Goal: Navigation & Orientation: Find specific page/section

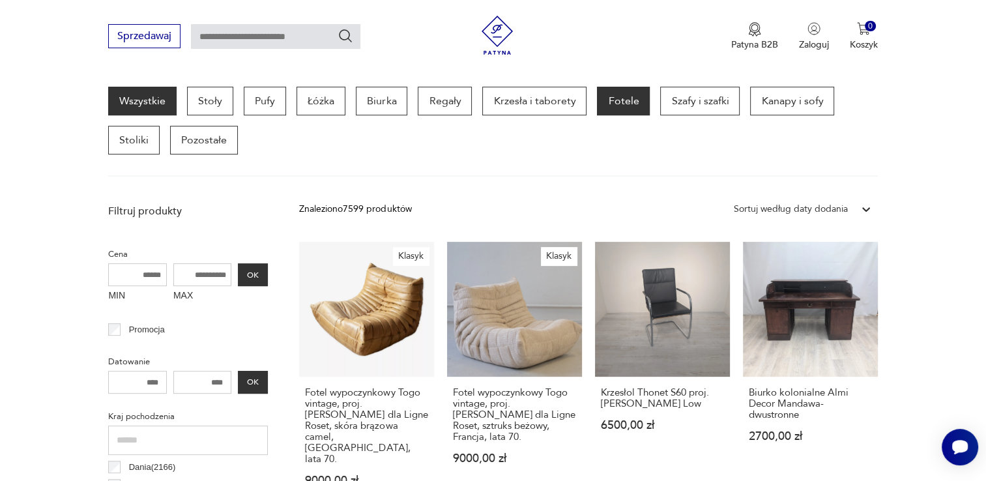
click at [611, 95] on p "Fotele" at bounding box center [623, 101] width 53 height 29
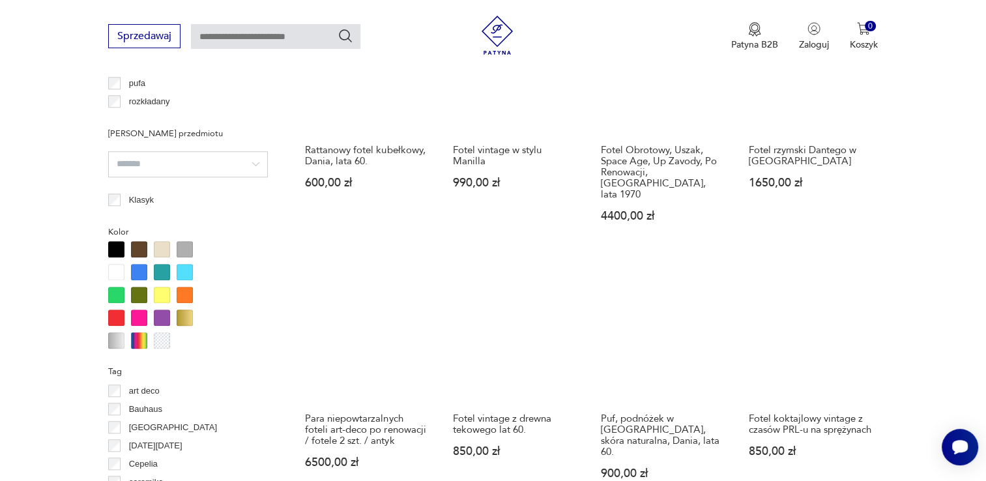
scroll to position [1128, 0]
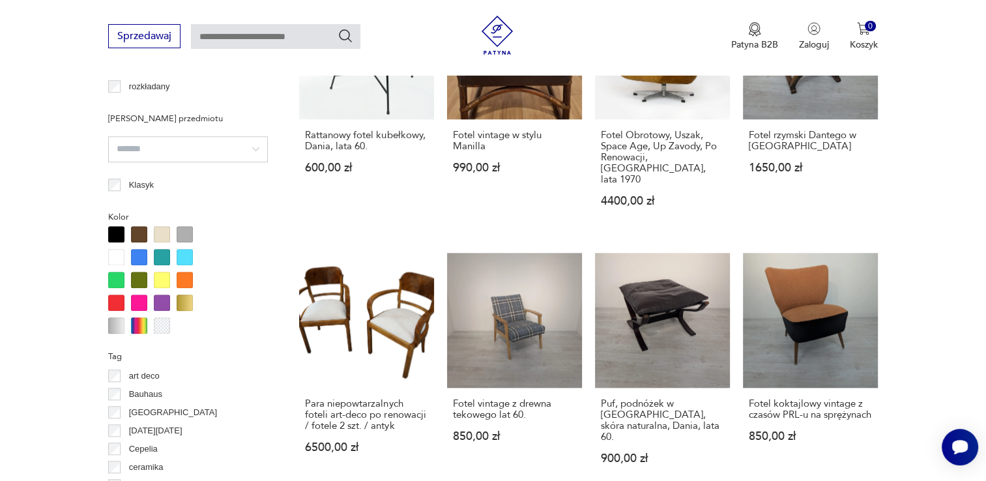
click at [117, 304] on div at bounding box center [116, 303] width 16 height 16
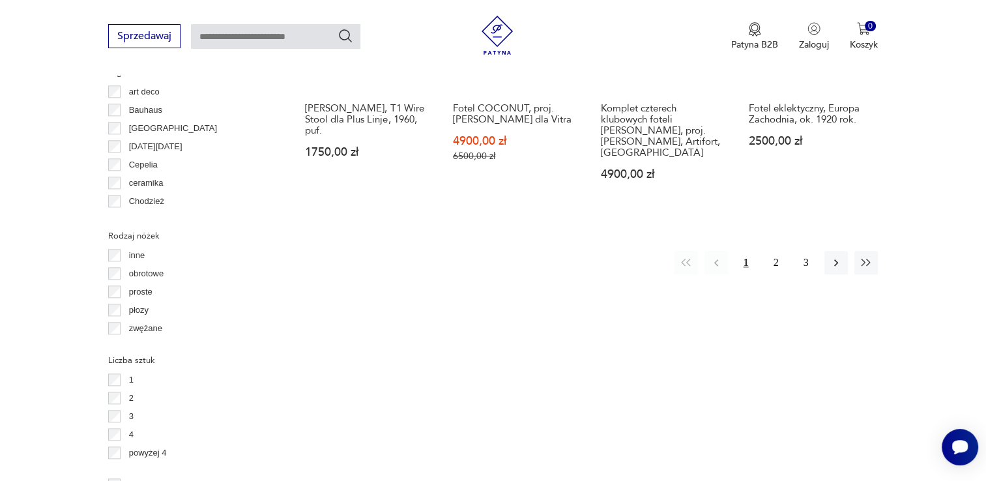
scroll to position [1453, 0]
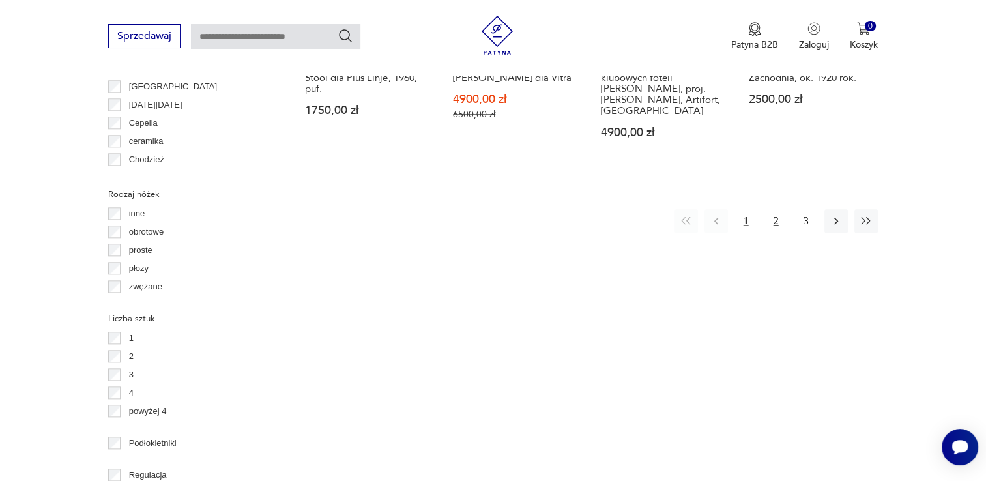
click at [783, 209] on button "2" at bounding box center [776, 220] width 23 height 23
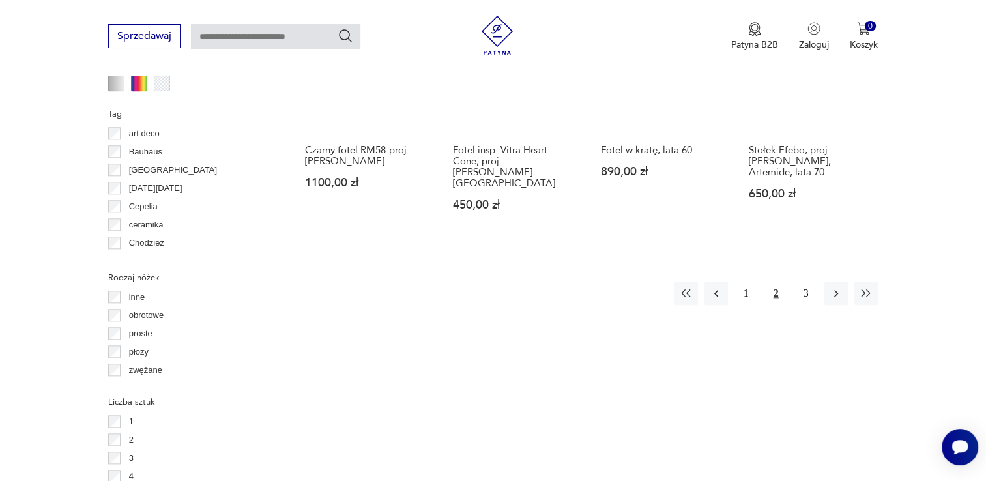
scroll to position [1388, 0]
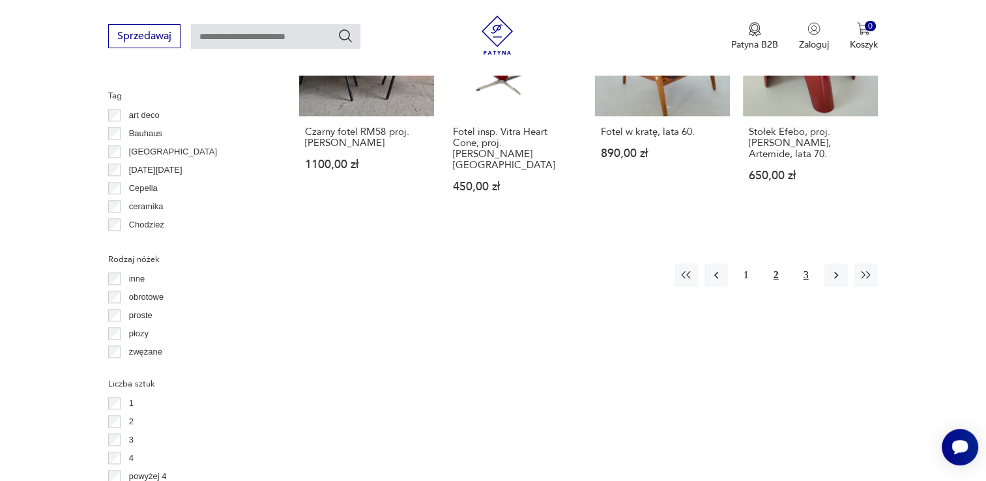
click at [798, 263] on button "3" at bounding box center [805, 274] width 23 height 23
